Goal: Transaction & Acquisition: Purchase product/service

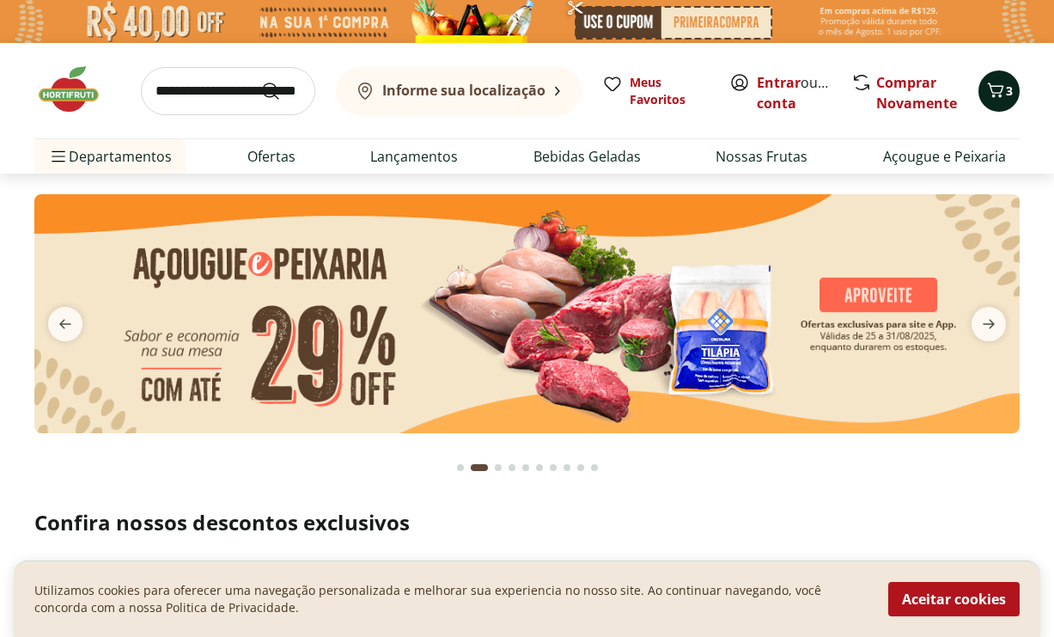
click at [994, 86] on icon "Carrinho" at bounding box center [996, 89] width 16 height 15
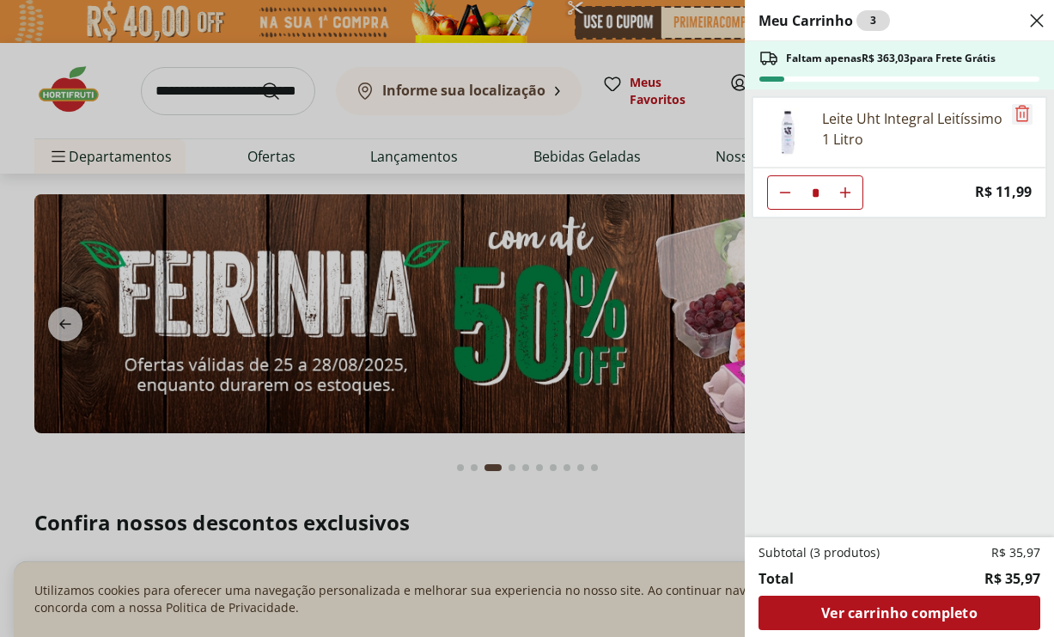
click at [1015, 113] on icon "Remove" at bounding box center [1022, 113] width 21 height 21
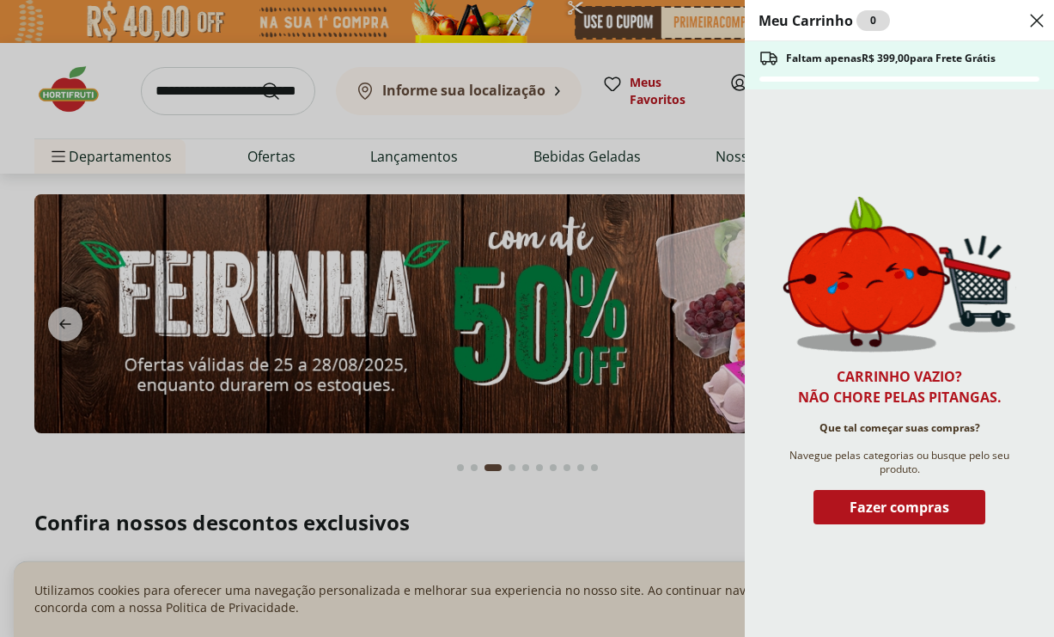
click at [329, 53] on div "Meu Carrinho 0 Faltam apenas R$ 399,00 para Frete Grátis Carrinho vazio? Não ch…" at bounding box center [527, 318] width 1054 height 637
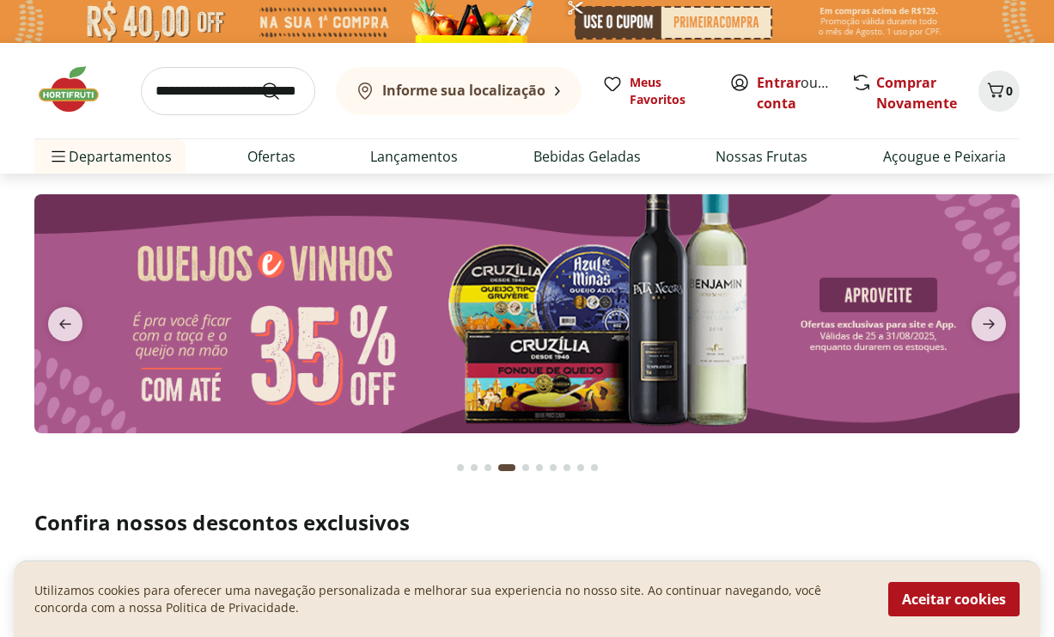
click at [197, 96] on input "search" at bounding box center [228, 91] width 174 height 48
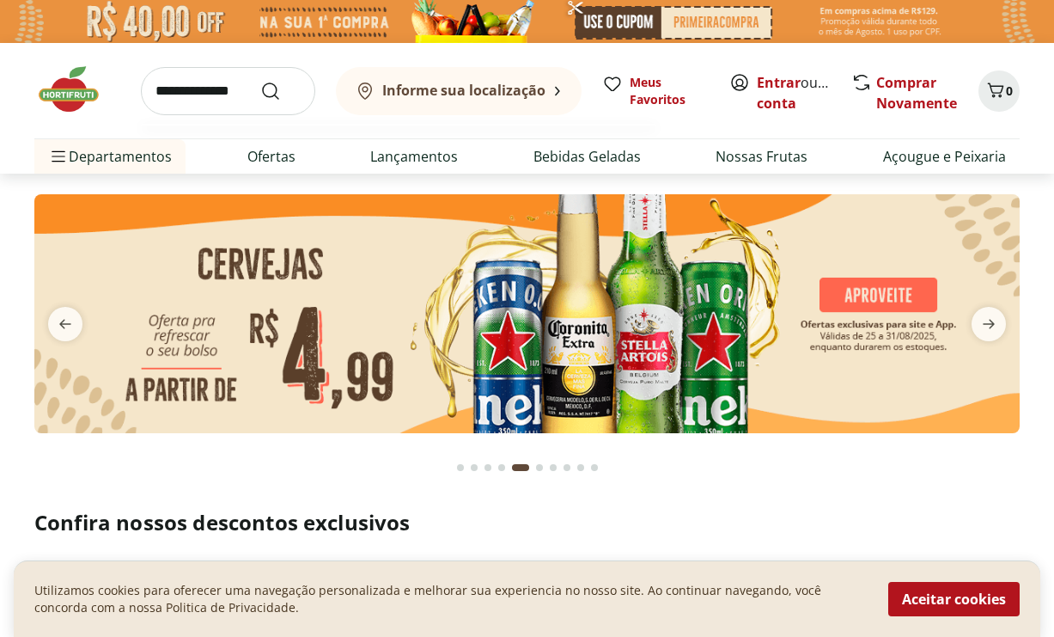
type input "**********"
click at [284, 90] on button "Submit Search" at bounding box center [280, 91] width 41 height 21
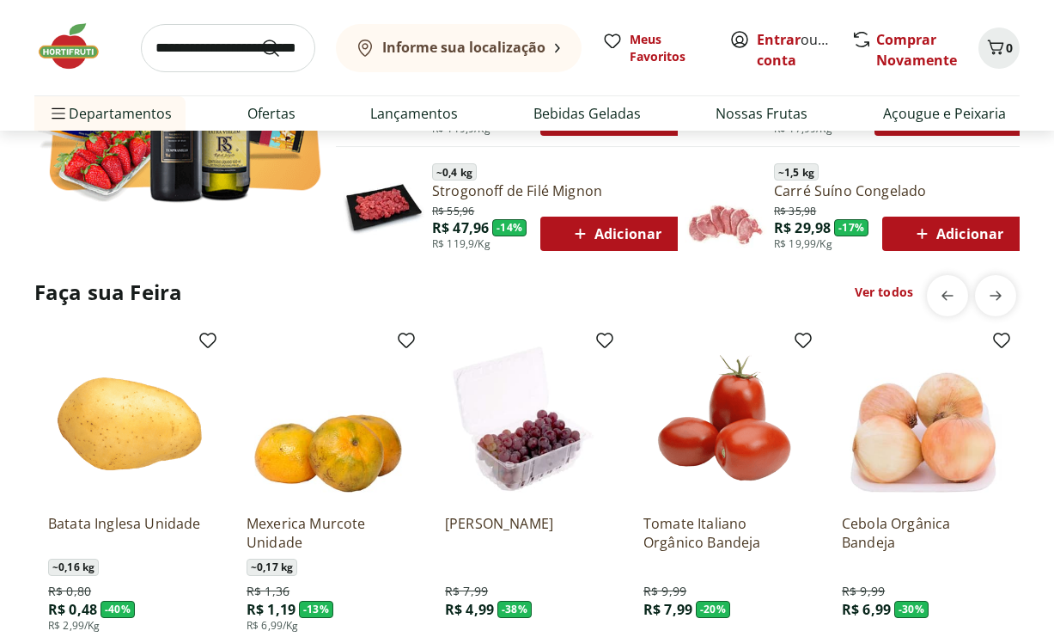
scroll to position [1174, 0]
